Goal: Book appointment/travel/reservation

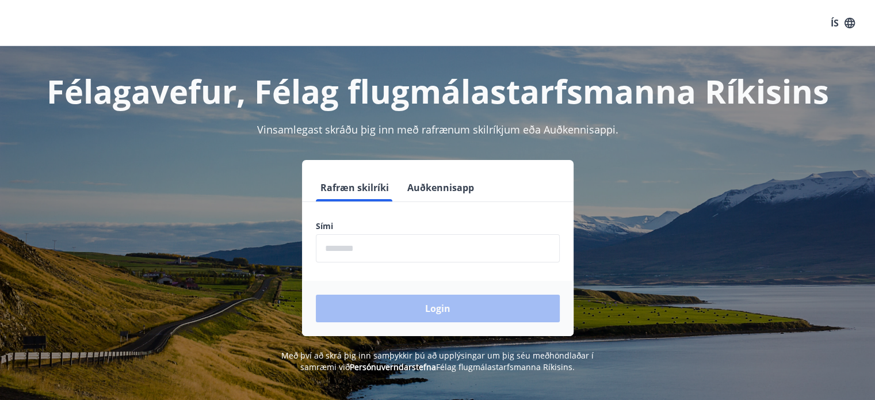
click at [405, 246] on input "phone" at bounding box center [438, 248] width 244 height 28
type input "********"
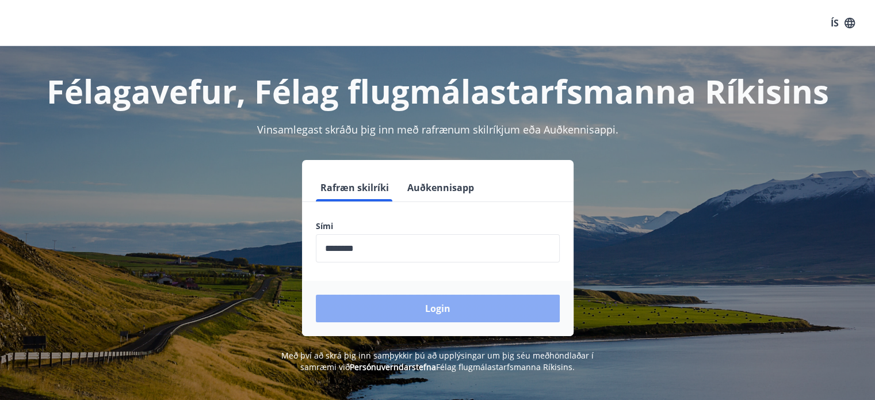
click at [446, 307] on button "Login" at bounding box center [438, 308] width 244 height 28
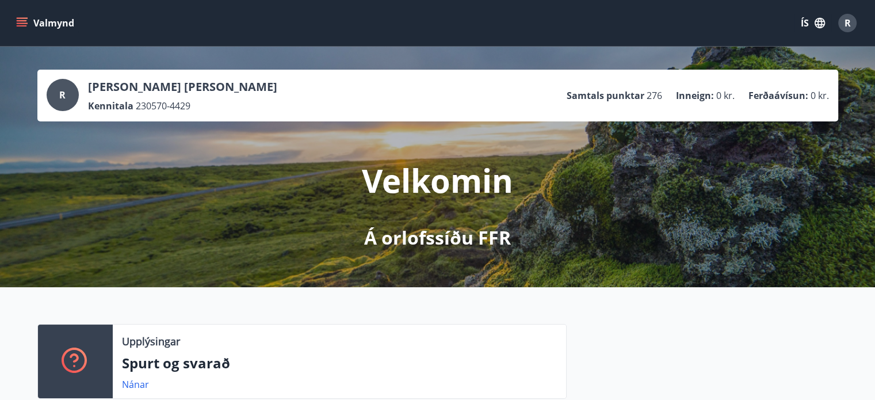
click at [21, 20] on icon "menu" at bounding box center [22, 20] width 10 height 1
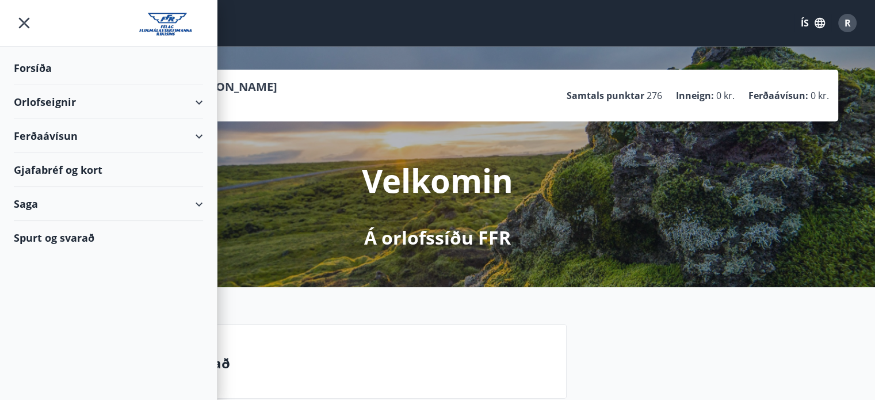
click at [55, 99] on div "Orlofseignir" at bounding box center [108, 102] width 189 height 34
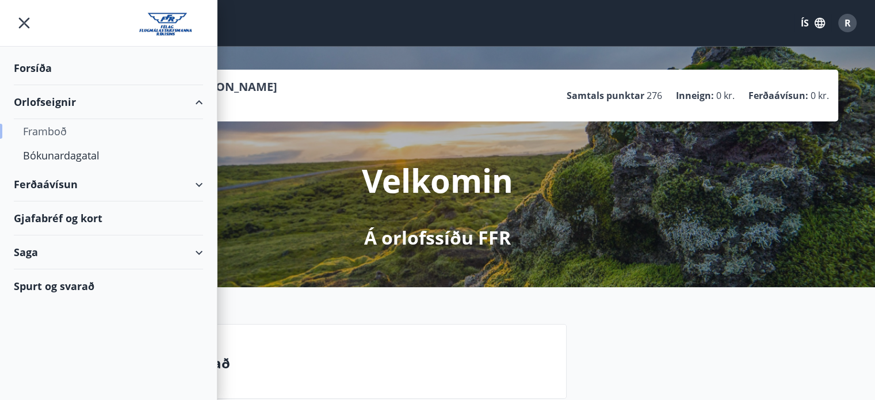
click at [48, 127] on div "Framboð" at bounding box center [108, 131] width 171 height 24
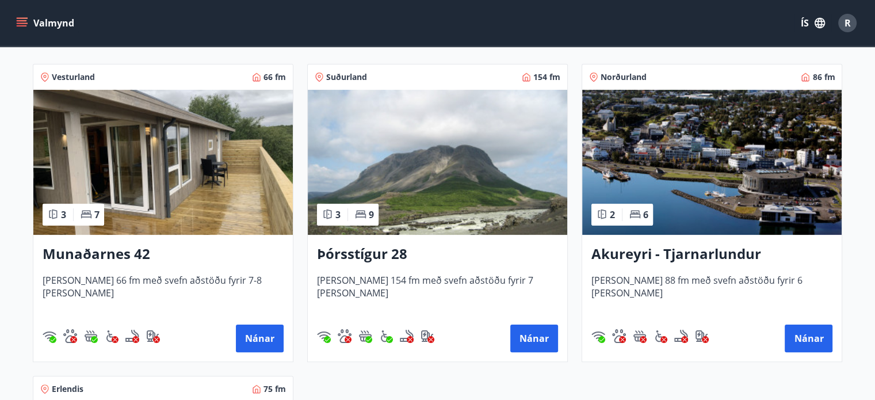
scroll to position [200, 0]
click at [793, 336] on button "Nánar" at bounding box center [808, 338] width 48 height 28
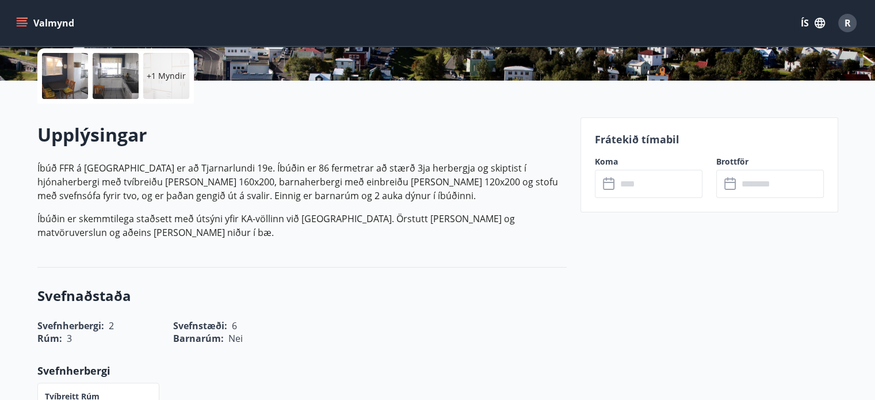
scroll to position [263, 0]
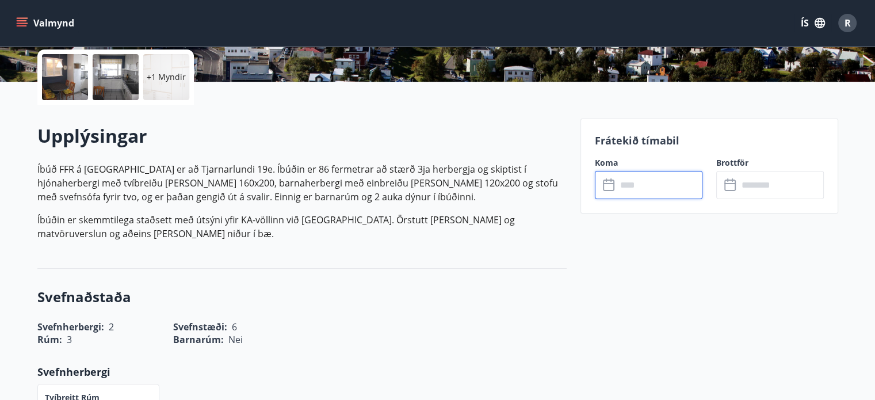
click at [623, 186] on input "text" at bounding box center [659, 185] width 86 height 28
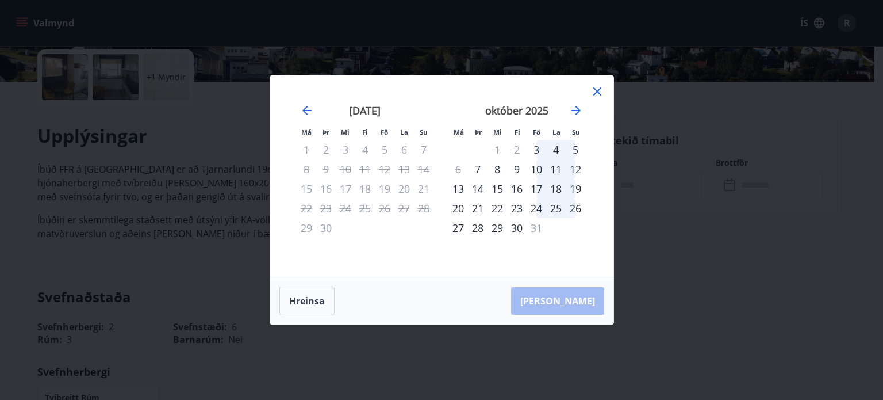
click at [575, 103] on div "október 2025" at bounding box center [517, 114] width 137 height 51
click at [575, 111] on icon "Move forward to switch to the next month." at bounding box center [576, 110] width 9 height 9
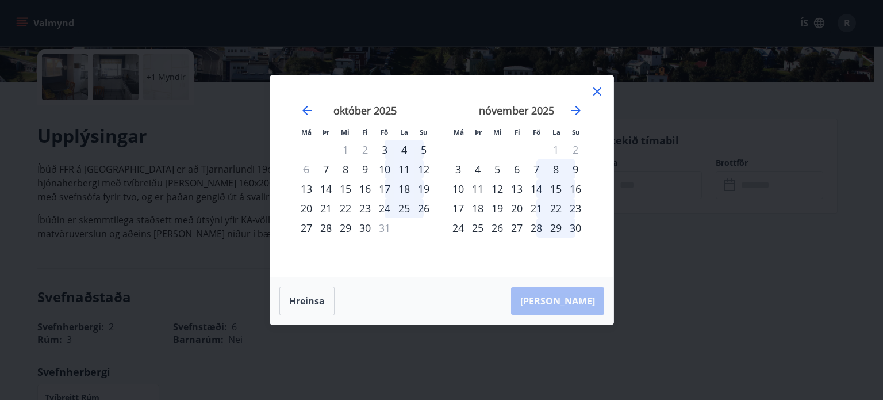
click at [575, 149] on div "2" at bounding box center [576, 150] width 20 height 20
click at [596, 92] on icon at bounding box center [597, 91] width 8 height 8
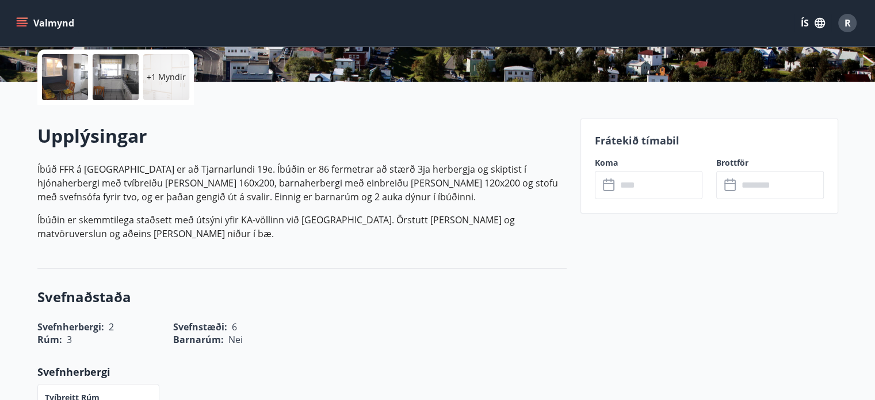
click at [21, 20] on icon "menu" at bounding box center [22, 23] width 12 height 12
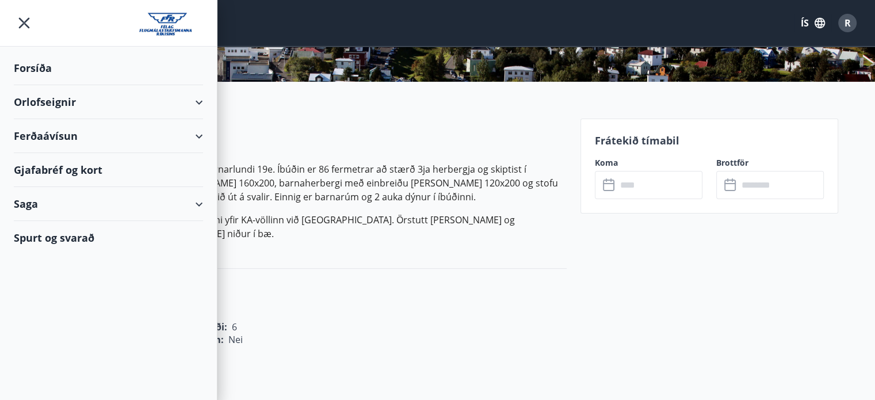
click at [40, 99] on div "Orlofseignir" at bounding box center [108, 102] width 189 height 34
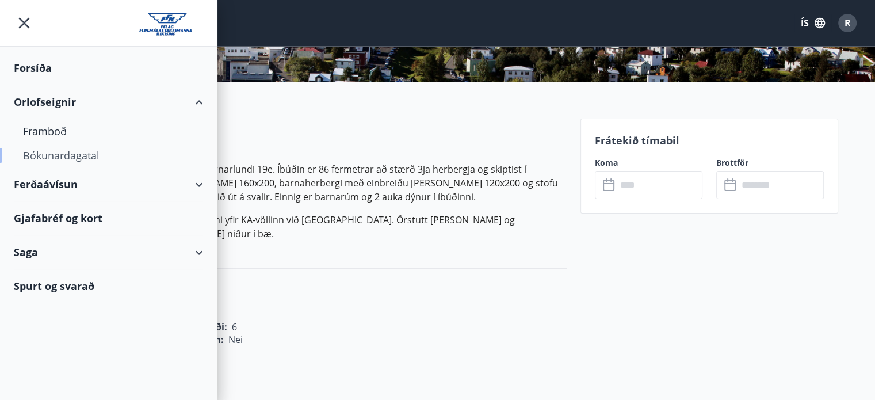
click at [58, 158] on div "Bókunardagatal" at bounding box center [108, 155] width 171 height 24
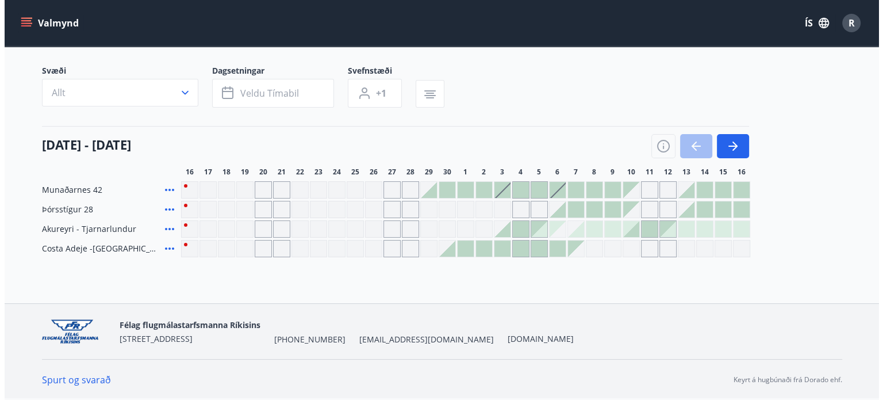
scroll to position [68, 0]
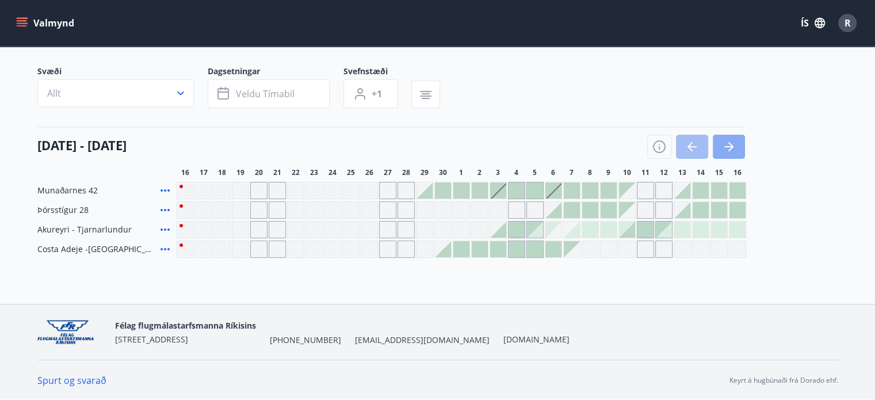
click at [728, 143] on icon "button" at bounding box center [730, 146] width 5 height 9
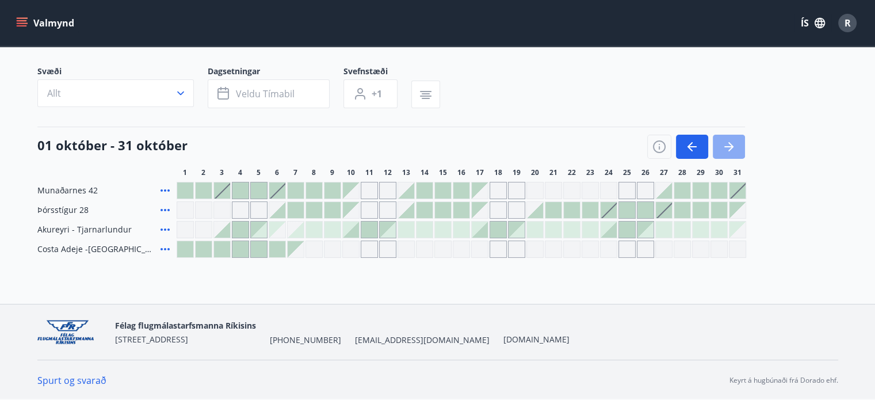
click at [731, 145] on icon "button" at bounding box center [730, 146] width 5 height 9
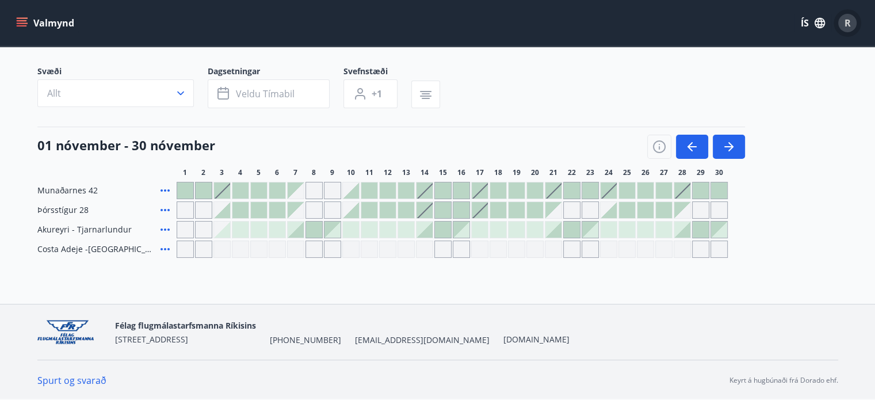
click at [845, 21] on span "R" at bounding box center [847, 23] width 6 height 13
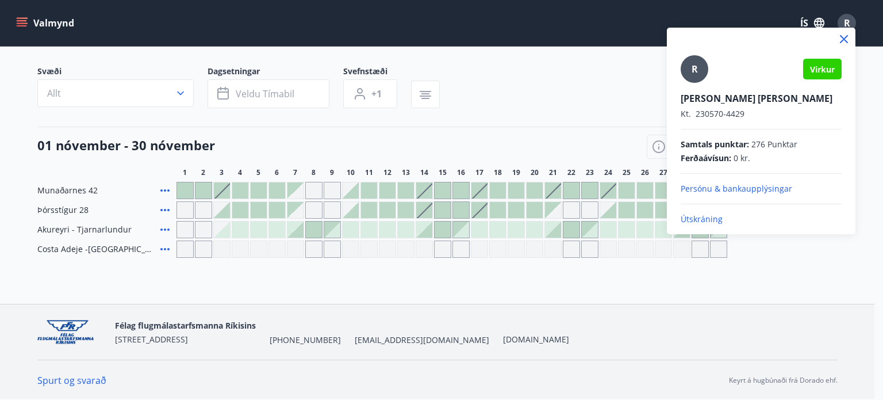
click at [702, 218] on p "Útskráning" at bounding box center [761, 219] width 161 height 12
